Goal: Information Seeking & Learning: Learn about a topic

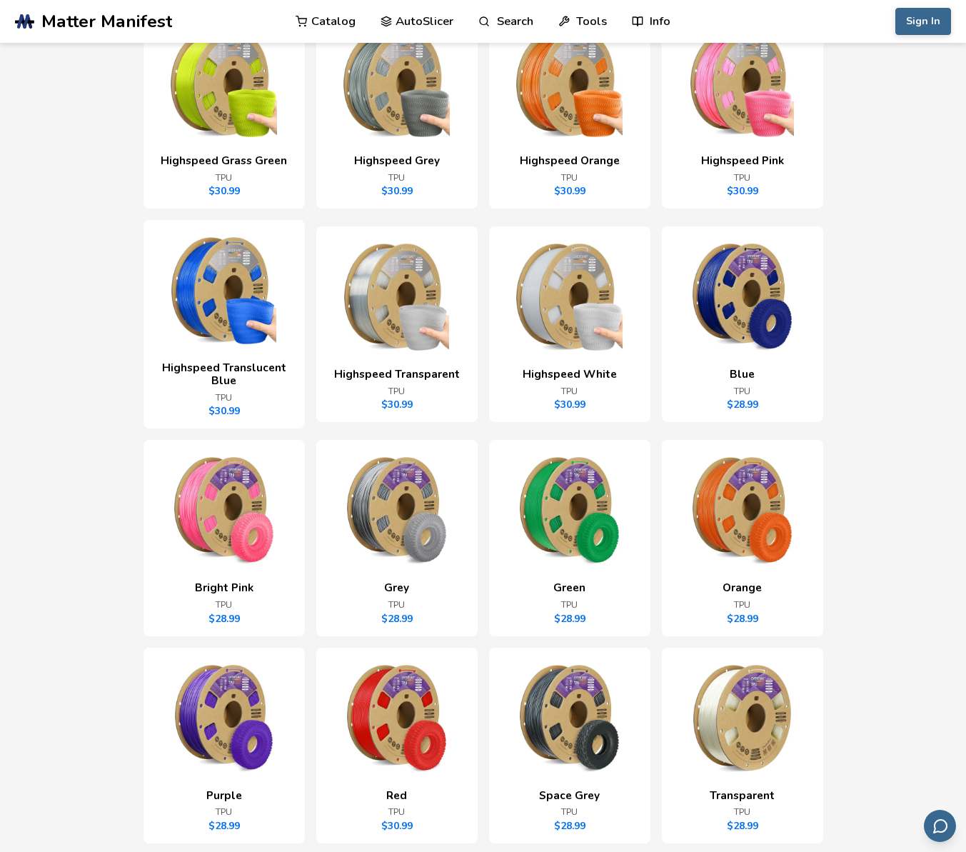
scroll to position [838, 0]
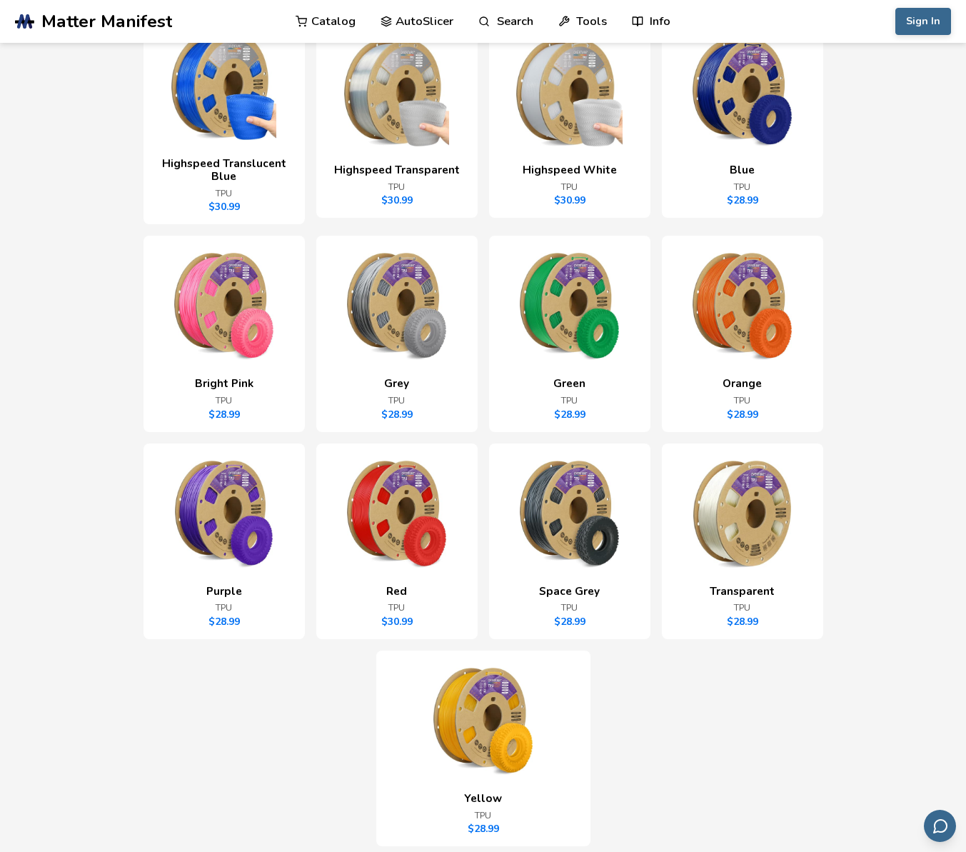
click at [364, 561] on img at bounding box center [396, 513] width 127 height 107
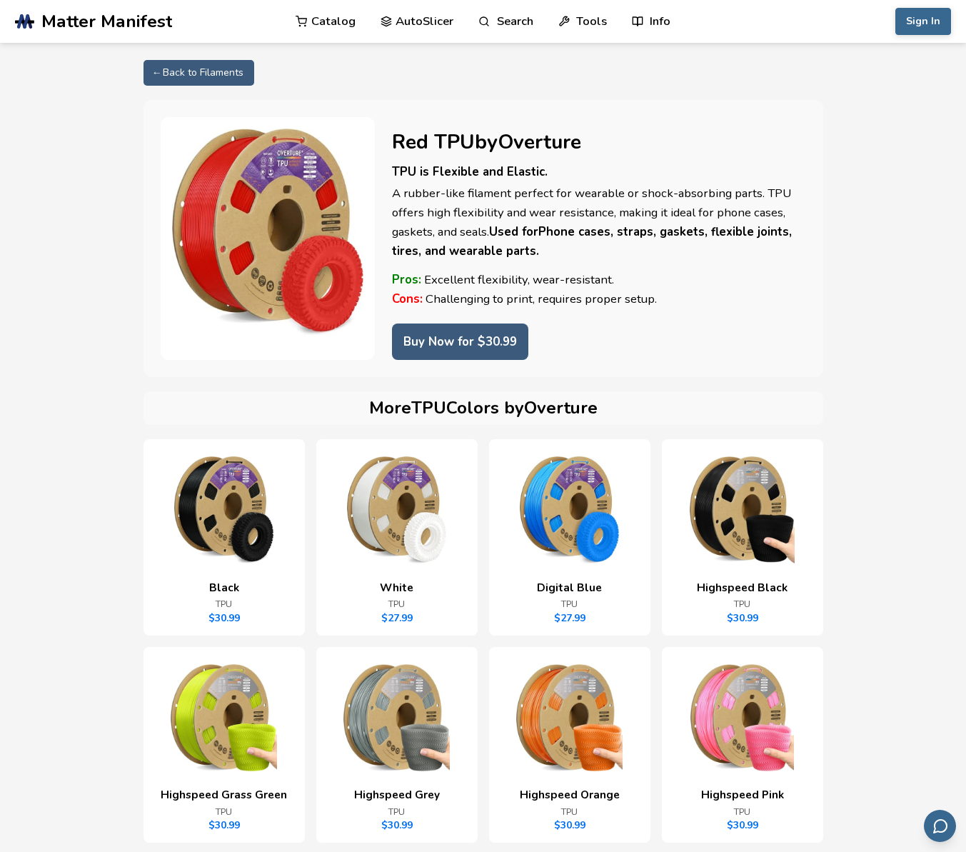
click at [487, 143] on h1 "Red TPU by Overture" at bounding box center [599, 142] width 414 height 23
copy h1 "Red TPU by Overture"
